Goal: Task Accomplishment & Management: Manage account settings

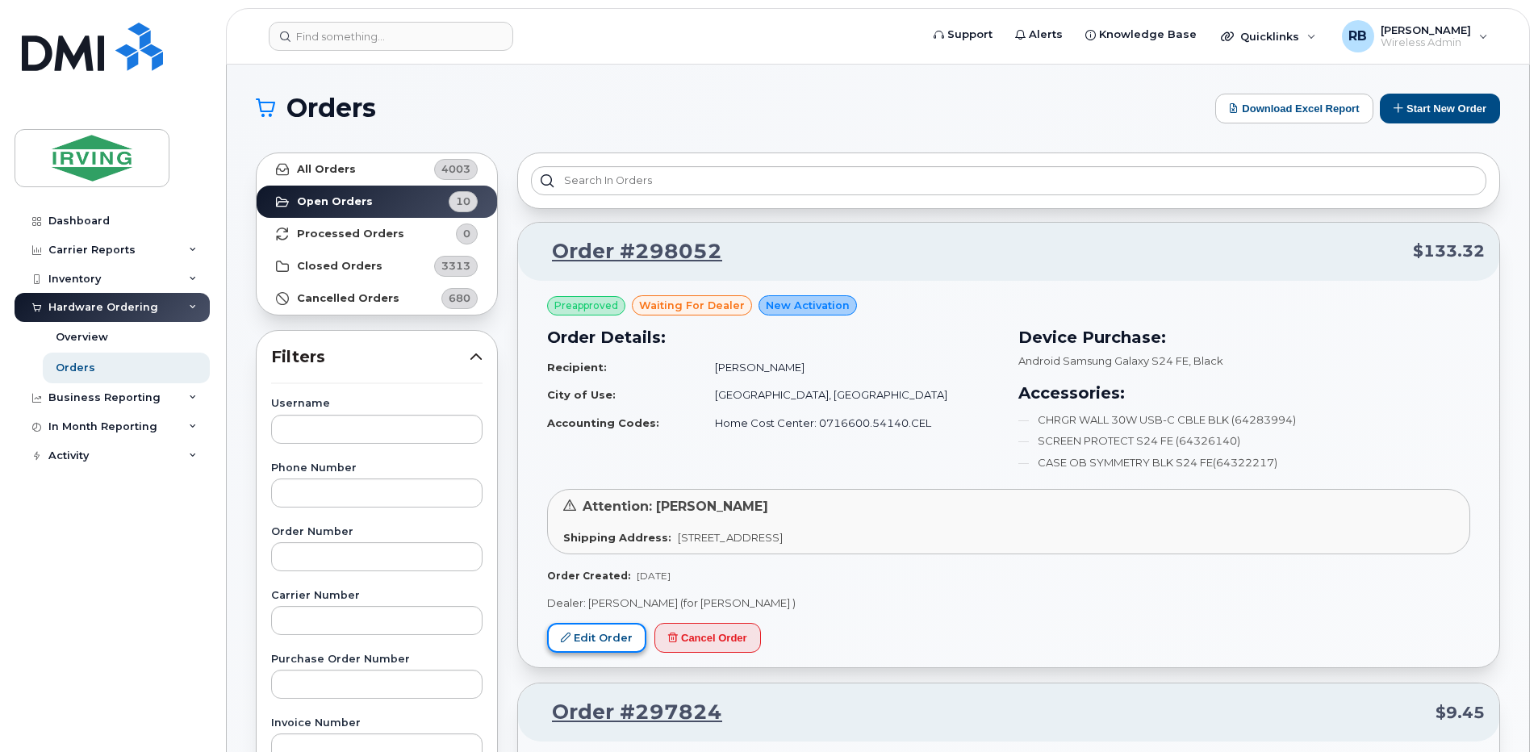
click at [587, 631] on link "Edit Order" at bounding box center [596, 638] width 99 height 30
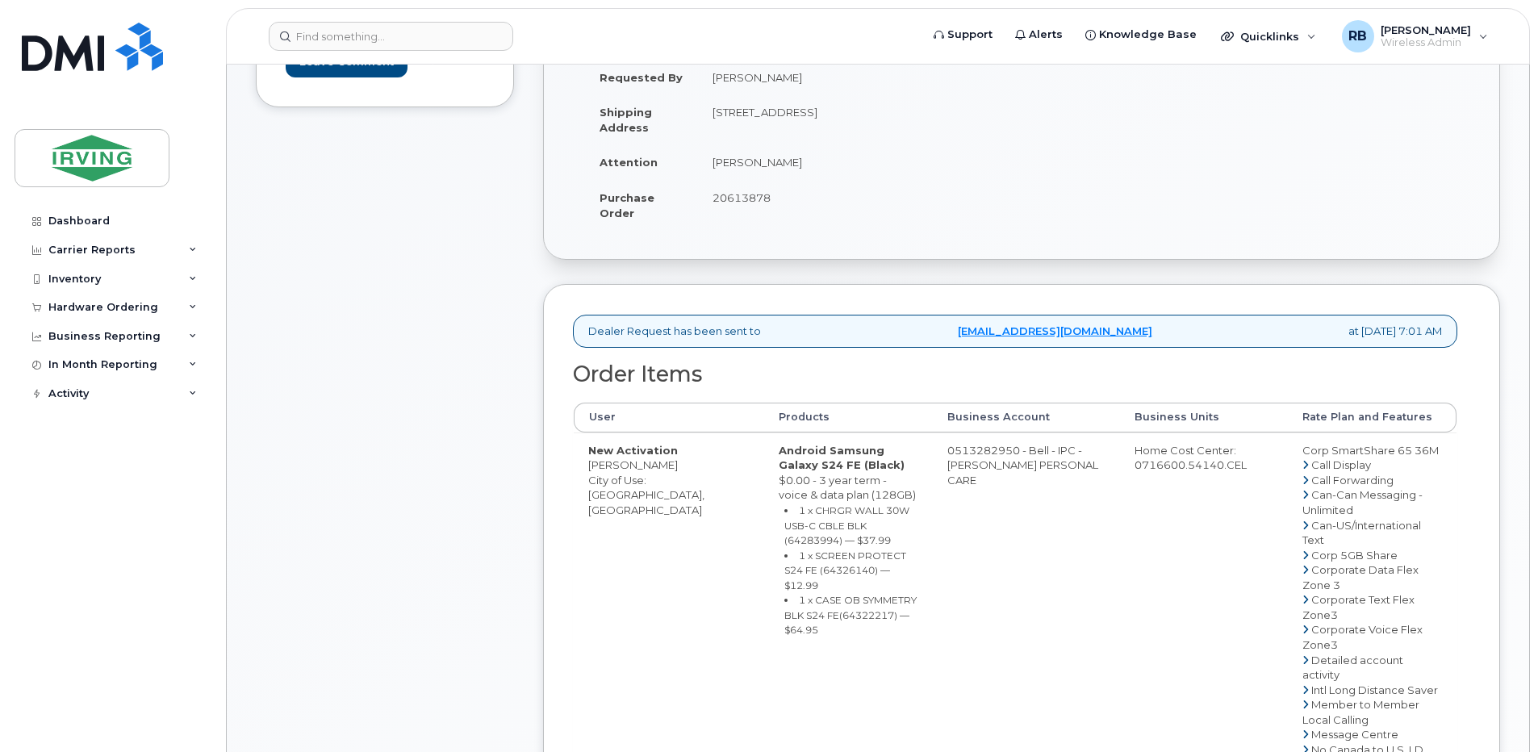
scroll to position [323, 0]
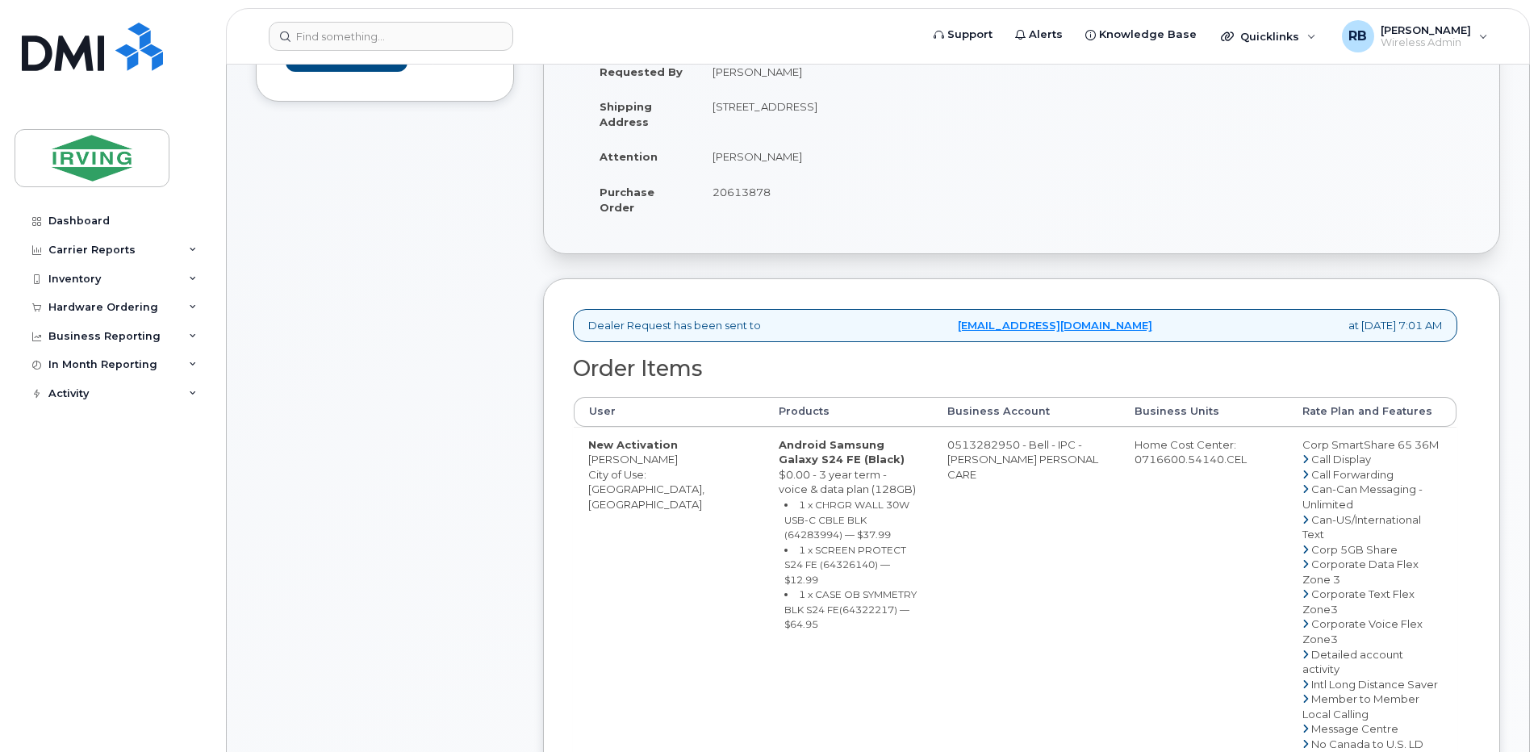
drag, startPoint x: 964, startPoint y: 445, endPoint x: 943, endPoint y: 445, distance: 21.8
drag, startPoint x: 946, startPoint y: 442, endPoint x: 1011, endPoint y: 445, distance: 65.4
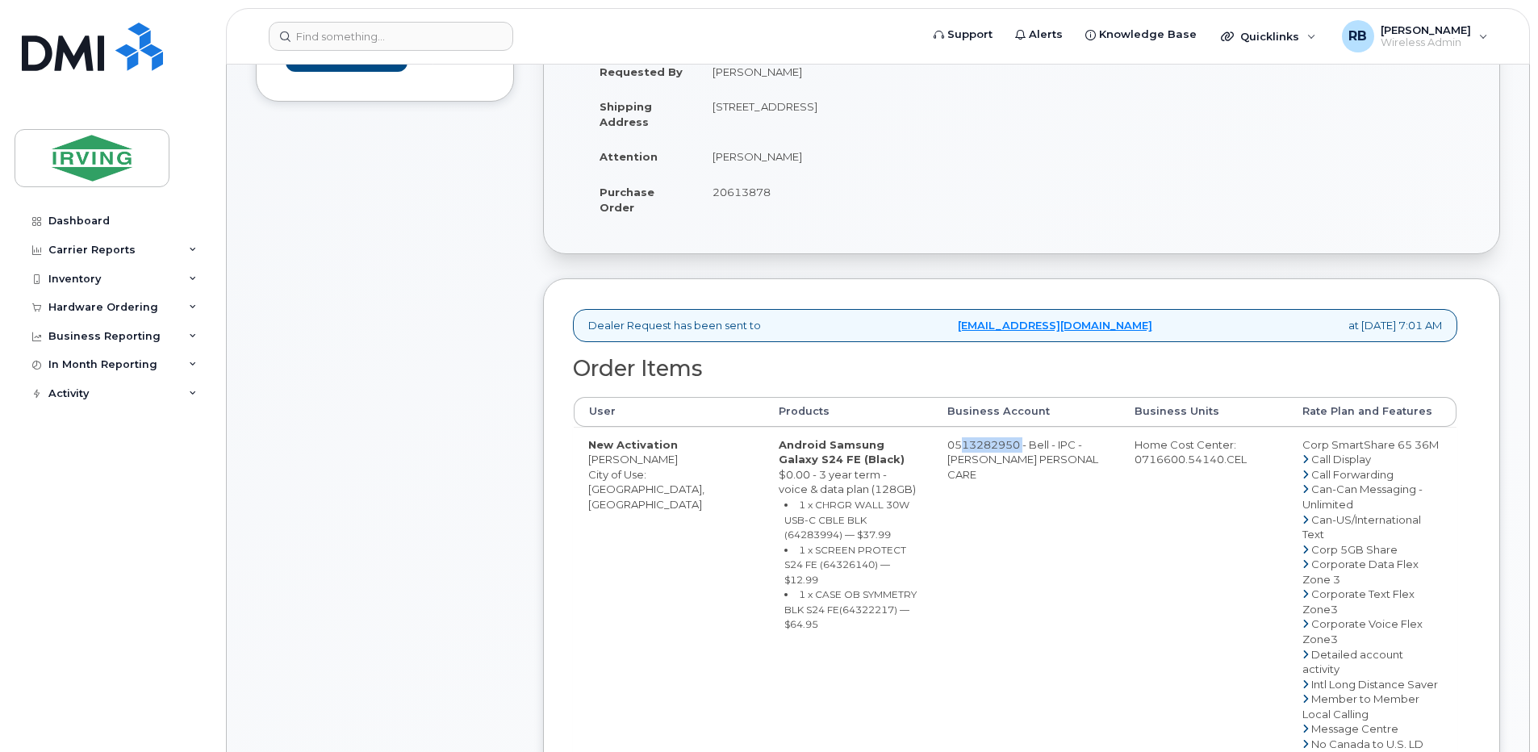
copy td "513282950"
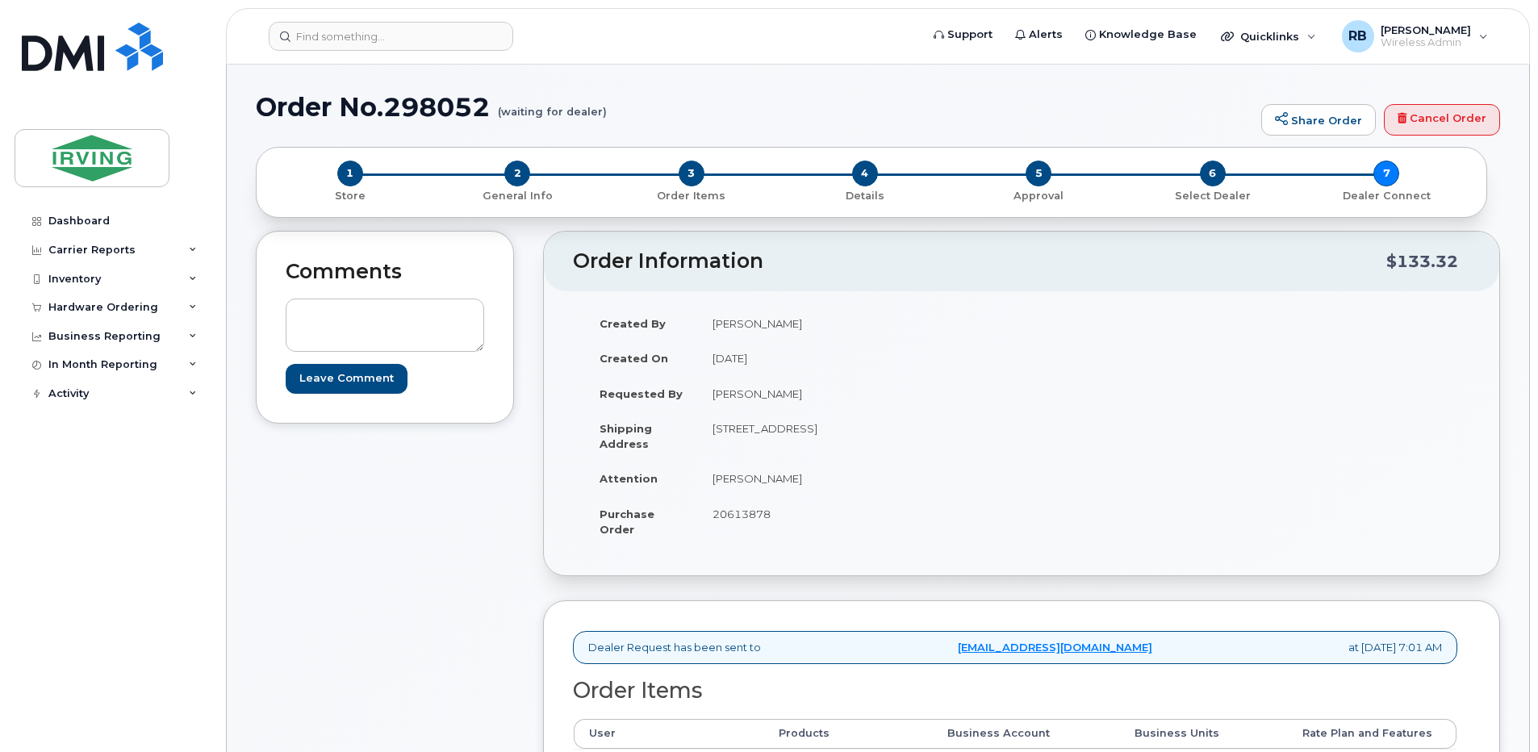
scroll to position [0, 0]
